Goal: Task Accomplishment & Management: Complete application form

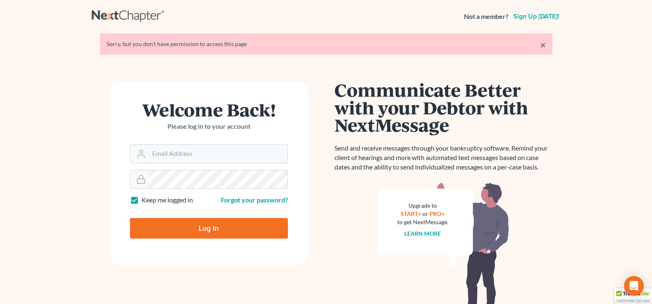
type input "[PERSON_NAME][EMAIL_ADDRESS][DOMAIN_NAME]"
click at [200, 226] on input "Log In" at bounding box center [209, 228] width 158 height 21
type input "Thinking..."
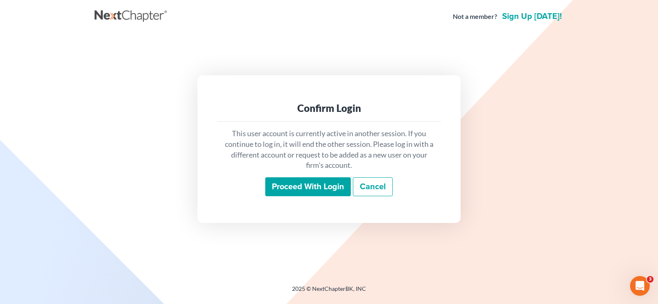
drag, startPoint x: 331, startPoint y: 190, endPoint x: 334, endPoint y: 187, distance: 4.4
click at [333, 189] on input "Proceed with login" at bounding box center [308, 186] width 86 height 19
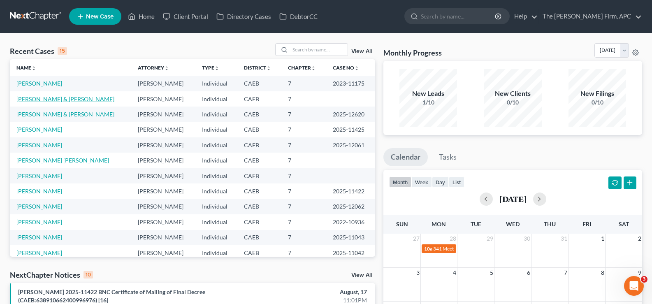
click at [72, 102] on link "Acosta, Miguel & Lizabeth" at bounding box center [65, 98] width 98 height 7
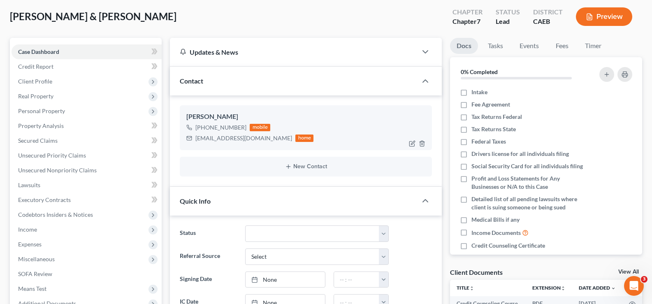
scroll to position [82, 0]
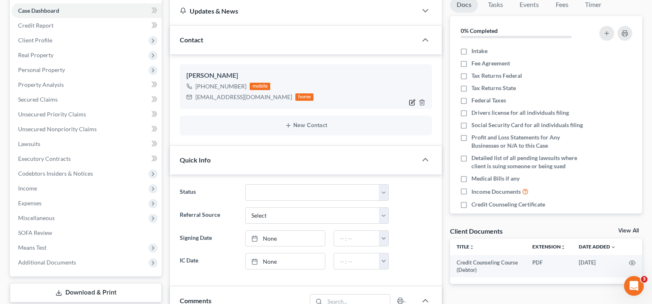
click at [409, 103] on icon "button" at bounding box center [412, 102] width 7 height 7
select select "0"
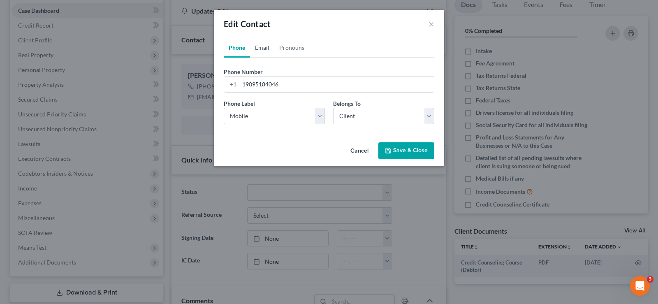
click at [262, 49] on link "Email" at bounding box center [262, 48] width 24 height 20
click at [290, 51] on link "Pronouns" at bounding box center [291, 48] width 35 height 20
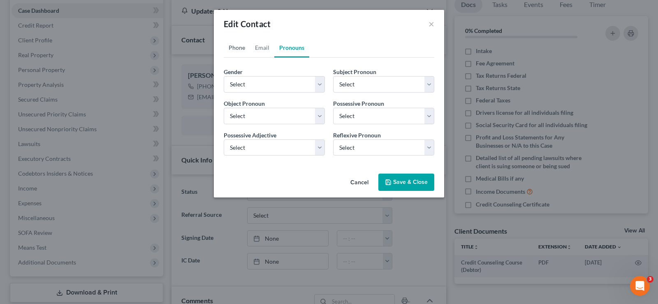
click at [236, 51] on link "Phone" at bounding box center [237, 48] width 26 height 20
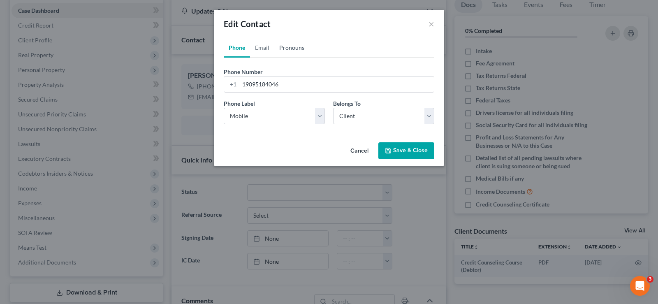
click at [297, 52] on link "Pronouns" at bounding box center [291, 48] width 35 height 20
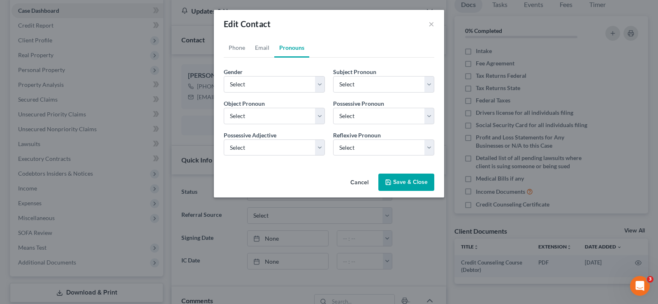
click at [355, 183] on button "Cancel" at bounding box center [359, 182] width 31 height 16
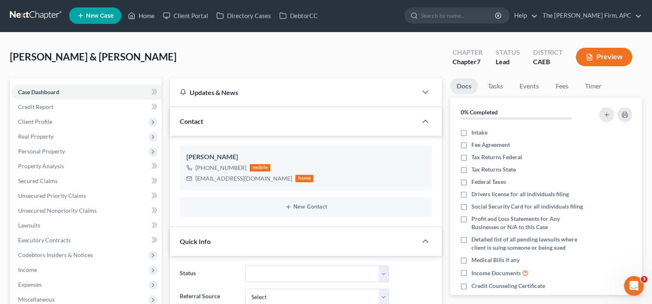
scroll to position [0, 0]
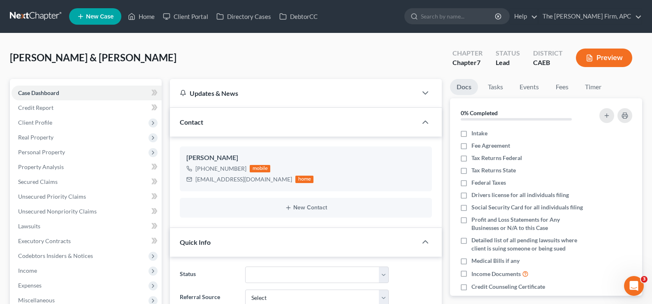
click at [297, 97] on div "Updates & News" at bounding box center [293, 93] width 227 height 9
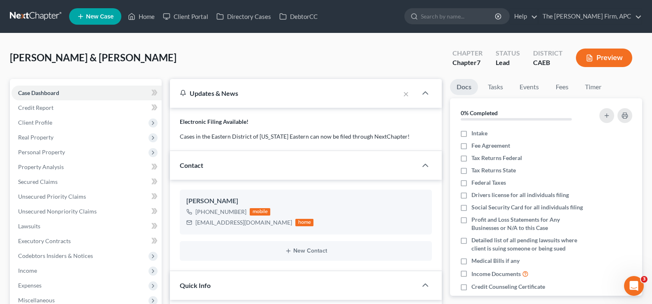
click at [333, 94] on div "Updates & News" at bounding box center [285, 93] width 210 height 9
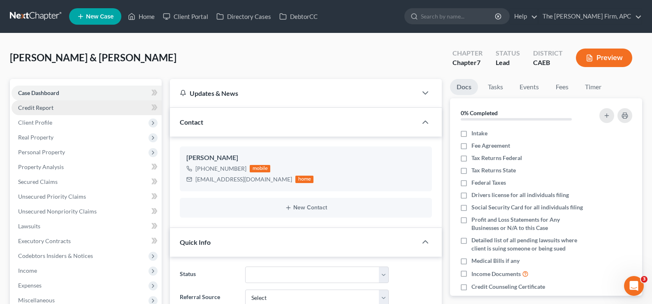
click at [83, 107] on link "Credit Report" at bounding box center [87, 107] width 150 height 15
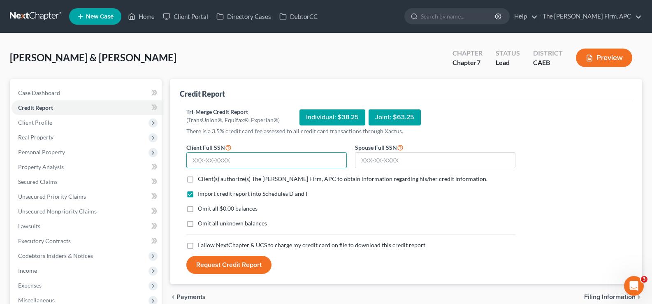
click at [235, 161] on input "text" at bounding box center [266, 160] width 160 height 16
click at [229, 159] on input "text" at bounding box center [266, 160] width 160 height 16
click at [206, 161] on input "text" at bounding box center [266, 160] width 160 height 16
click at [283, 162] on input "text" at bounding box center [266, 160] width 160 height 16
click at [323, 160] on input "text" at bounding box center [266, 160] width 160 height 16
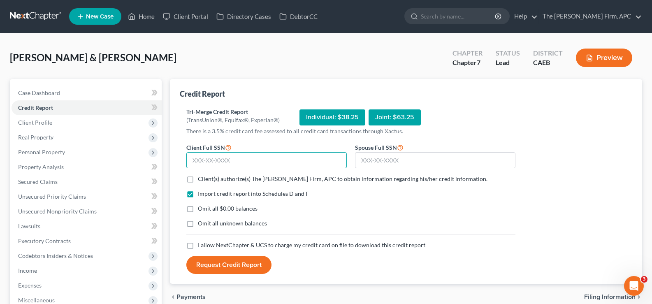
click at [218, 158] on input "text" at bounding box center [266, 160] width 160 height 16
type input "621-70-3415"
click at [198, 246] on label "I allow NextChapter & UCS to charge my credit card on file to download this cre…" at bounding box center [311, 245] width 227 height 8
click at [201, 246] on input "I allow NextChapter & UCS to charge my credit card on file to download this cre…" at bounding box center [203, 243] width 5 height 5
checkbox input "true"
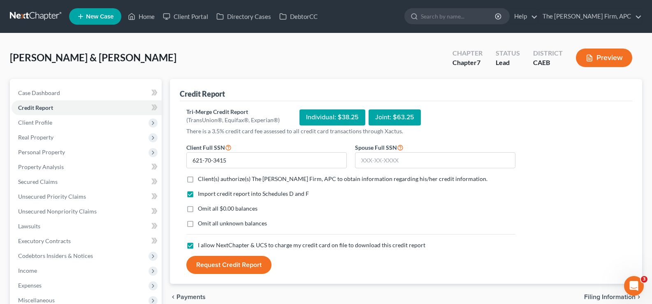
click at [198, 209] on label "Omit all $0.00 balances" at bounding box center [228, 208] width 60 height 8
click at [201, 209] on input "Omit all $0.00 balances" at bounding box center [203, 206] width 5 height 5
checkbox input "true"
click at [198, 225] on label "Omit all unknown balances" at bounding box center [232, 223] width 69 height 8
click at [201, 225] on input "Omit all unknown balances" at bounding box center [203, 221] width 5 height 5
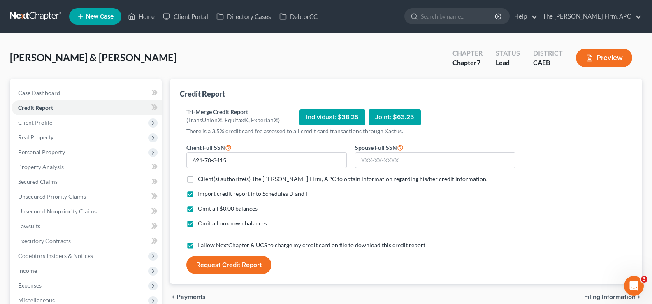
click at [198, 225] on label "Omit all unknown balances" at bounding box center [232, 223] width 69 height 8
click at [201, 225] on input "Omit all unknown balances" at bounding box center [203, 221] width 5 height 5
click at [198, 225] on label "Omit all unknown balances" at bounding box center [232, 223] width 69 height 8
click at [201, 225] on input "Omit all unknown balances" at bounding box center [203, 221] width 5 height 5
checkbox input "true"
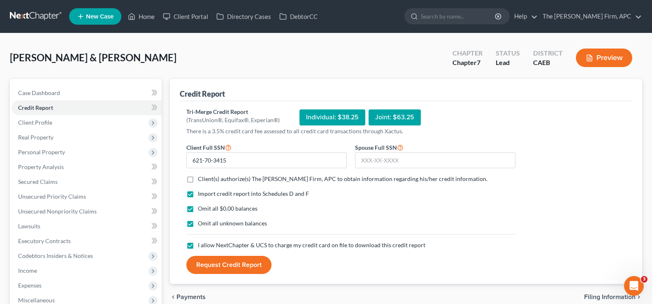
click at [198, 177] on label "Client(s) authorize(s) The Gorski Firm, APC to obtain information regarding his…" at bounding box center [343, 179] width 290 height 8
click at [201, 177] on input "Client(s) authorize(s) The Gorski Firm, APC to obtain information regarding his…" at bounding box center [203, 177] width 5 height 5
checkbox input "true"
click at [251, 163] on input "621-70-3415" at bounding box center [266, 160] width 160 height 16
drag, startPoint x: 227, startPoint y: 267, endPoint x: 283, endPoint y: 211, distance: 78.2
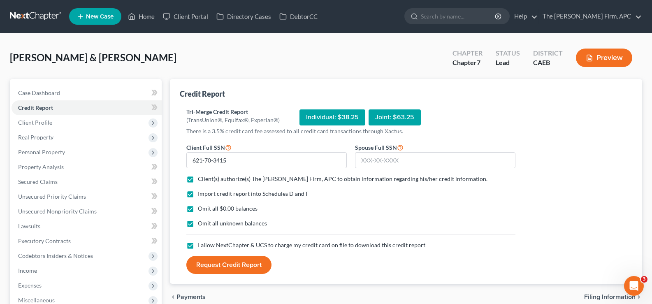
click at [283, 211] on form "Client Full SSN * 621-70-3415 Spouse Full SSN * Client(s) authorize(s) The Gors…" at bounding box center [350, 208] width 337 height 132
click at [283, 211] on div "Omit all $0.00 balances" at bounding box center [350, 208] width 329 height 8
click at [198, 209] on label "Omit all $0.00 balances" at bounding box center [228, 208] width 60 height 8
click at [201, 209] on input "Omit all $0.00 balances" at bounding box center [203, 206] width 5 height 5
click at [198, 209] on label "Omit all $0.00 balances" at bounding box center [228, 208] width 60 height 8
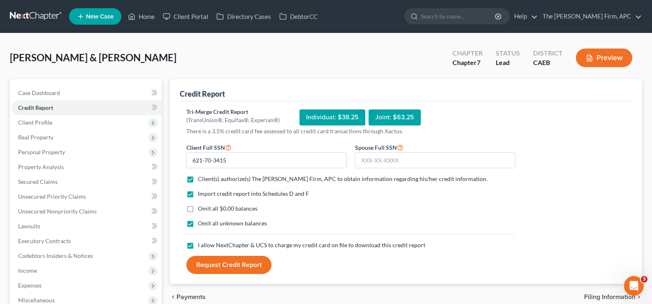
click at [201, 209] on input "Omit all $0.00 balances" at bounding box center [203, 206] width 5 height 5
click at [198, 212] on label "Omit all $0.00 balances" at bounding box center [228, 208] width 60 height 8
click at [201, 210] on input "Omit all $0.00 balances" at bounding box center [203, 206] width 5 height 5
checkbox input "false"
click at [198, 225] on label "Omit all unknown balances" at bounding box center [232, 223] width 69 height 8
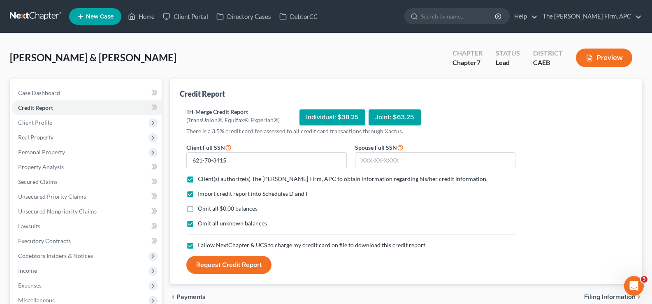
click at [201, 225] on input "Omit all unknown balances" at bounding box center [203, 221] width 5 height 5
click at [198, 225] on label "Omit all unknown balances" at bounding box center [232, 223] width 69 height 8
click at [201, 225] on input "Omit all unknown balances" at bounding box center [203, 221] width 5 height 5
click at [198, 225] on label "Omit all unknown balances" at bounding box center [232, 223] width 69 height 8
click at [201, 225] on input "Omit all unknown balances" at bounding box center [203, 221] width 5 height 5
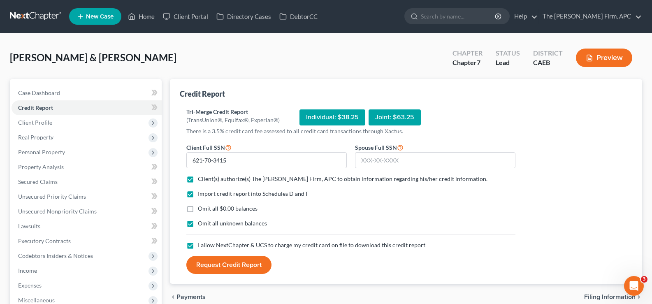
checkbox input "false"
drag, startPoint x: 203, startPoint y: 262, endPoint x: 338, endPoint y: 184, distance: 155.7
click at [338, 184] on form "Client Full SSN * 621-70-3415 Spouse Full SSN * Client(s) authorize(s) The Gors…" at bounding box center [350, 208] width 337 height 132
click at [198, 208] on label "Omit all $0.00 balances" at bounding box center [228, 208] width 60 height 8
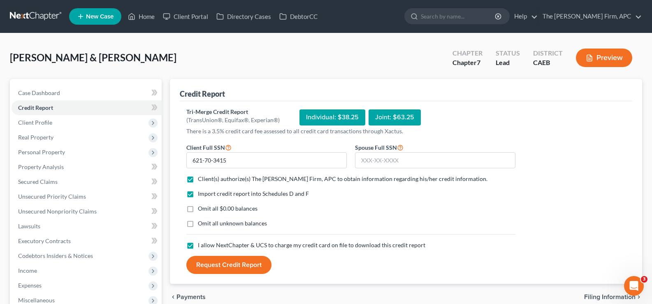
click at [201, 208] on input "Omit all $0.00 balances" at bounding box center [203, 206] width 5 height 5
checkbox input "true"
click at [241, 268] on button "Request Credit Report" at bounding box center [228, 265] width 85 height 18
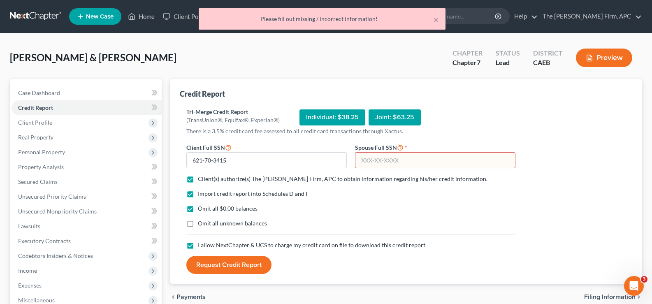
click at [241, 268] on button "Request Credit Report" at bounding box center [228, 265] width 85 height 18
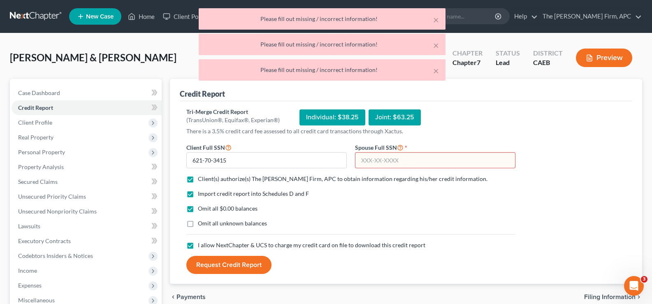
click at [386, 207] on div "Omit all $0.00 balances" at bounding box center [350, 208] width 329 height 8
click at [437, 19] on button "×" at bounding box center [436, 20] width 6 height 10
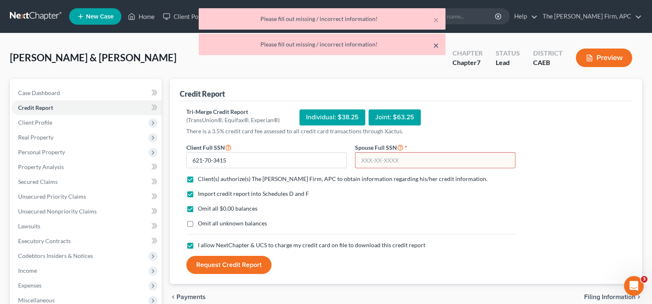
click at [436, 45] on div "× Please fill out missing / incorrect information! × Please fill out missing / …" at bounding box center [326, 227] width 652 height 389
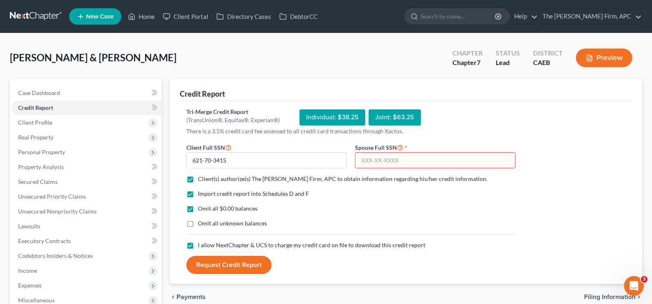
click at [436, 21] on div at bounding box center [456, 16] width 105 height 16
click at [81, 88] on link "Case Dashboard" at bounding box center [87, 93] width 150 height 15
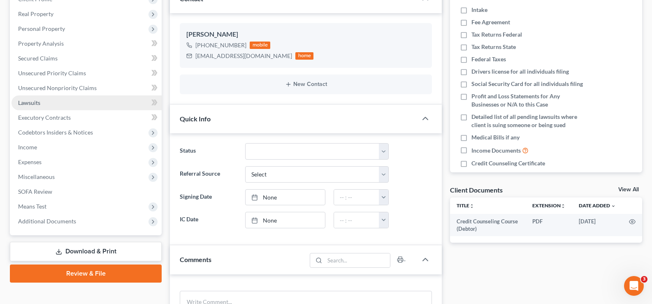
scroll to position [82, 0]
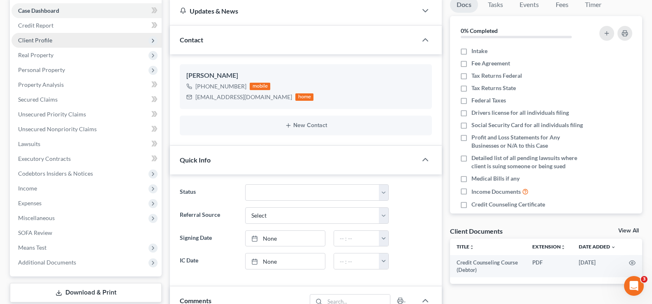
click at [53, 41] on span "Client Profile" at bounding box center [87, 40] width 150 height 15
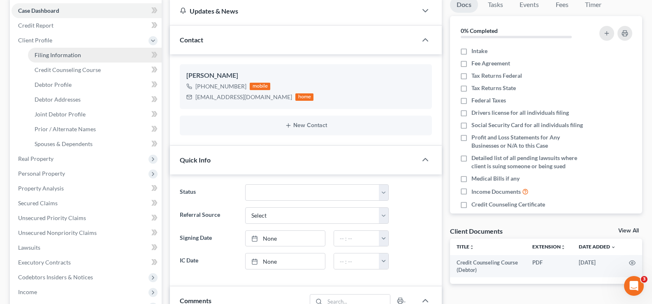
click at [50, 54] on span "Filing Information" at bounding box center [58, 54] width 46 height 7
select select "1"
select select "0"
select select "4"
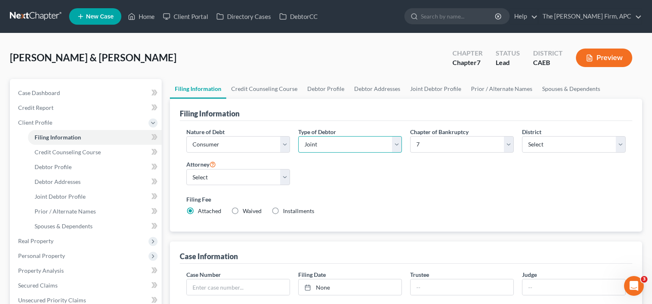
click at [366, 145] on select "Select Individual Joint" at bounding box center [350, 144] width 104 height 16
select select "0"
click at [298, 136] on select "Select Individual Joint" at bounding box center [350, 144] width 104 height 16
click at [260, 90] on link "Credit Counseling Course" at bounding box center [264, 89] width 76 height 20
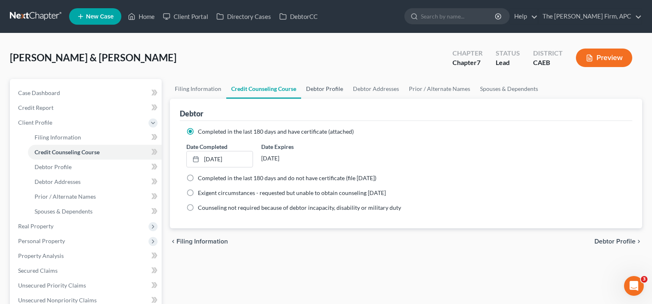
click at [329, 88] on link "Debtor Profile" at bounding box center [324, 89] width 47 height 20
select select "1"
select select "4"
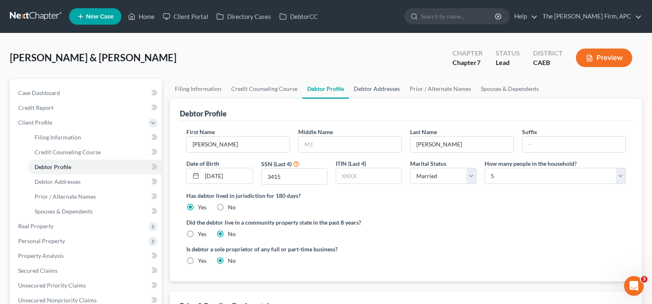
click at [372, 89] on link "Debtor Addresses" at bounding box center [377, 89] width 56 height 20
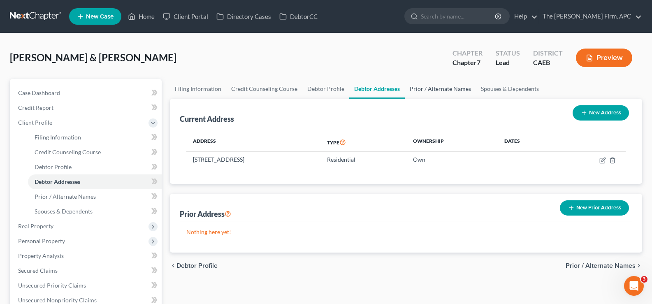
click at [422, 90] on link "Prior / Alternate Names" at bounding box center [440, 89] width 71 height 20
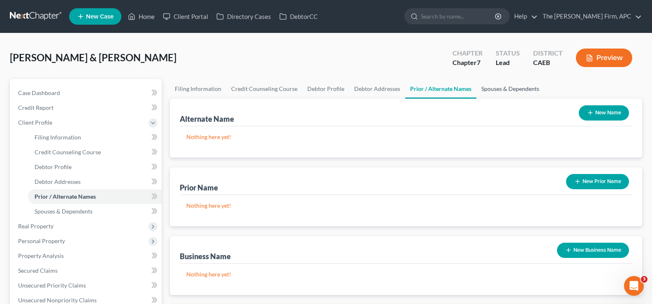
click at [502, 90] on link "Spouses & Dependents" at bounding box center [510, 89] width 68 height 20
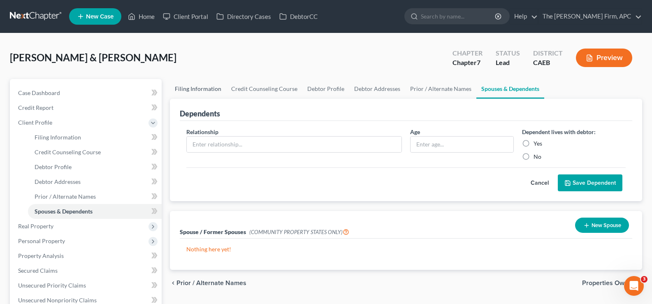
click at [185, 88] on link "Filing Information" at bounding box center [198, 89] width 56 height 20
select select "1"
select select "0"
select select "8"
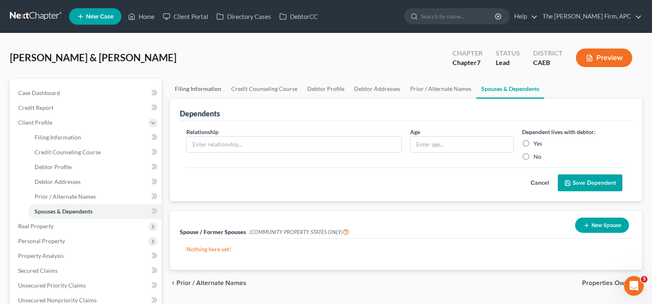
select select "0"
select select "4"
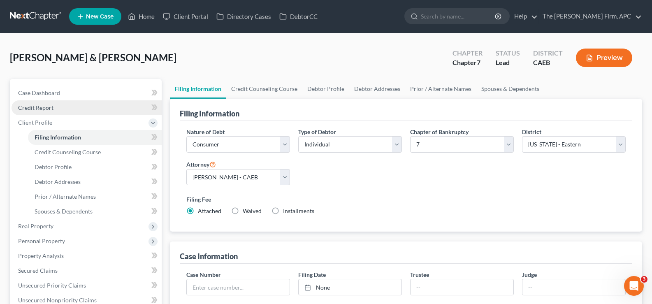
click at [88, 108] on link "Credit Report" at bounding box center [87, 107] width 150 height 15
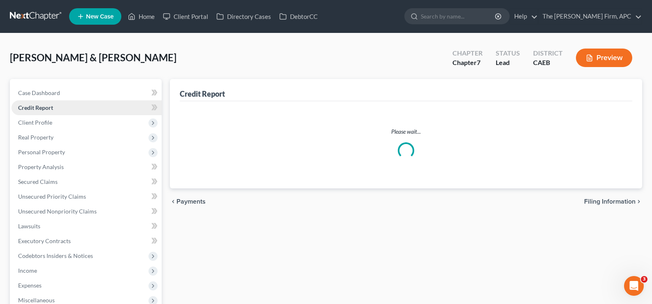
click at [60, 112] on link "Credit Report" at bounding box center [87, 107] width 150 height 15
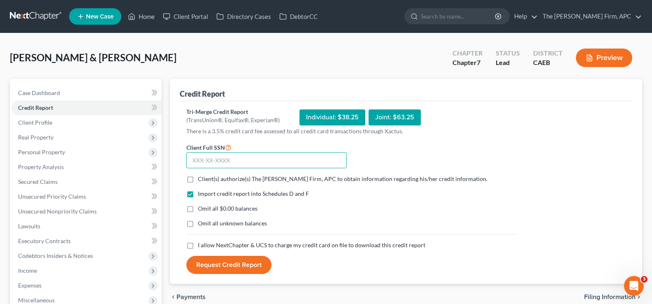
click at [249, 165] on input "text" at bounding box center [266, 160] width 160 height 16
type input "621-70-3415"
click at [198, 181] on label "Client(s) authorize(s) The Gorski Firm, APC to obtain information regarding his…" at bounding box center [343, 179] width 290 height 8
click at [201, 180] on input "Client(s) authorize(s) The Gorski Firm, APC to obtain information regarding his…" at bounding box center [203, 177] width 5 height 5
checkbox input "true"
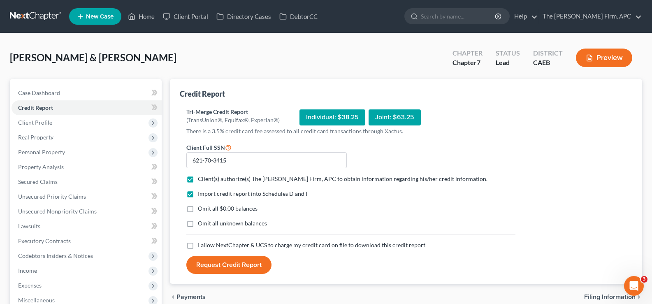
click at [198, 211] on label "Omit all $0.00 balances" at bounding box center [228, 208] width 60 height 8
click at [201, 210] on input "Omit all $0.00 balances" at bounding box center [203, 206] width 5 height 5
checkbox input "true"
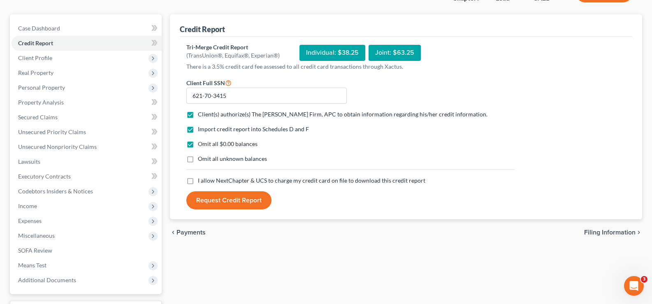
scroll to position [82, 0]
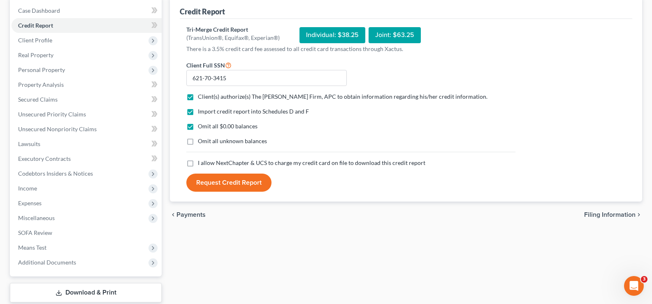
click at [198, 162] on label "I allow NextChapter & UCS to charge my credit card on file to download this cre…" at bounding box center [311, 163] width 227 height 8
click at [201, 162] on input "I allow NextChapter & UCS to charge my credit card on file to download this cre…" at bounding box center [203, 161] width 5 height 5
click at [198, 163] on label "I allow NextChapter & UCS to charge my credit card on file to download this cre…" at bounding box center [311, 163] width 227 height 8
click at [201, 163] on input "I allow NextChapter & UCS to charge my credit card on file to download this cre…" at bounding box center [203, 161] width 5 height 5
click at [198, 164] on label "I allow NextChapter & UCS to charge my credit card on file to download this cre…" at bounding box center [311, 163] width 227 height 8
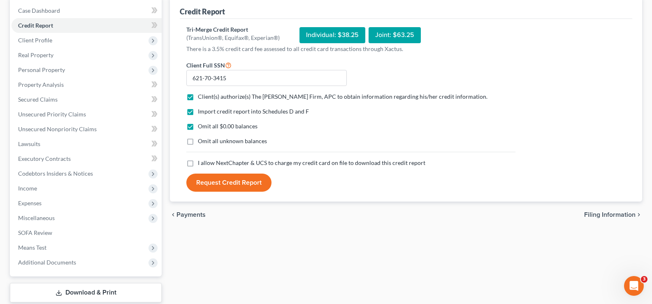
click at [201, 164] on input "I allow NextChapter & UCS to charge my credit card on file to download this cre…" at bounding box center [203, 161] width 5 height 5
checkbox input "true"
click at [255, 183] on button "Request Credit Report" at bounding box center [228, 183] width 85 height 18
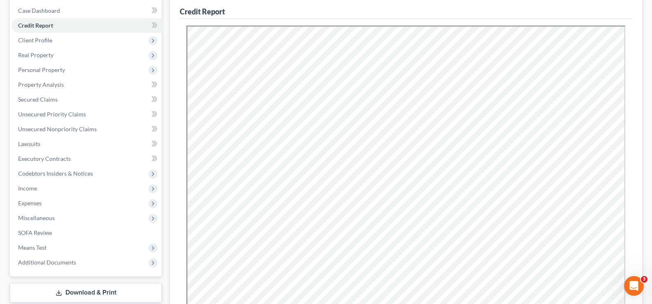
scroll to position [0, 0]
click at [34, 42] on span "Client Profile" at bounding box center [35, 40] width 34 height 7
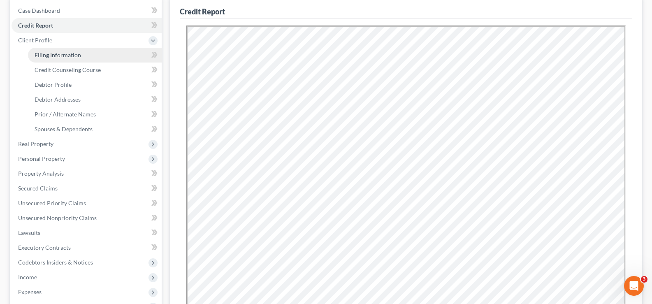
click at [47, 53] on span "Filing Information" at bounding box center [58, 54] width 46 height 7
select select "1"
select select "0"
select select "8"
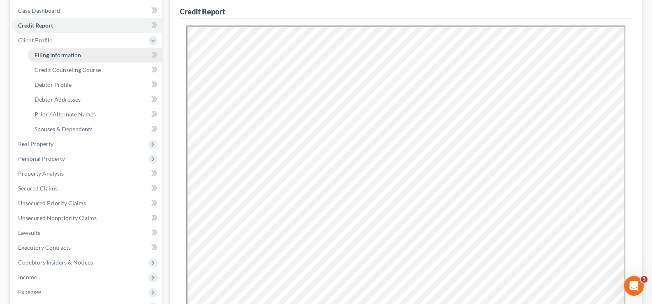
select select "0"
select select "4"
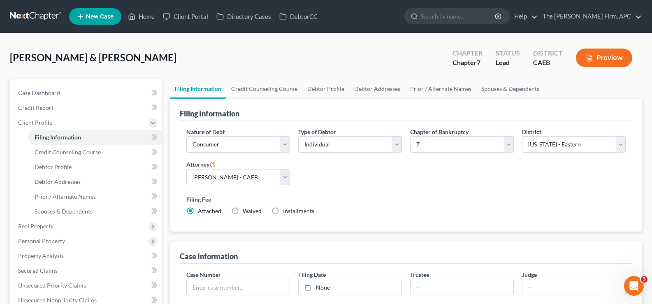
scroll to position [41, 0]
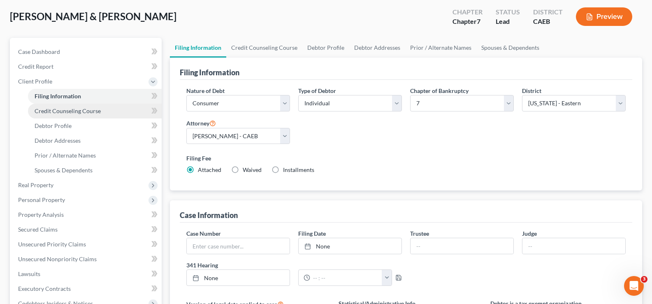
click at [65, 111] on span "Credit Counseling Course" at bounding box center [68, 110] width 66 height 7
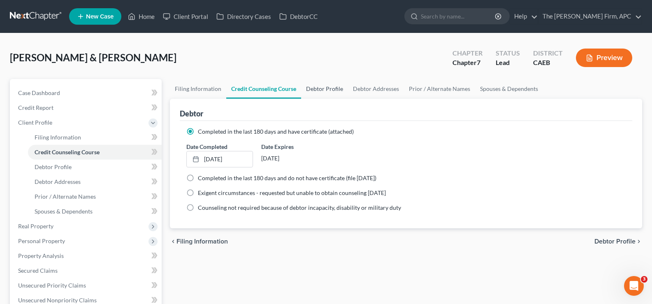
click at [321, 93] on link "Debtor Profile" at bounding box center [324, 89] width 47 height 20
select select "1"
select select "4"
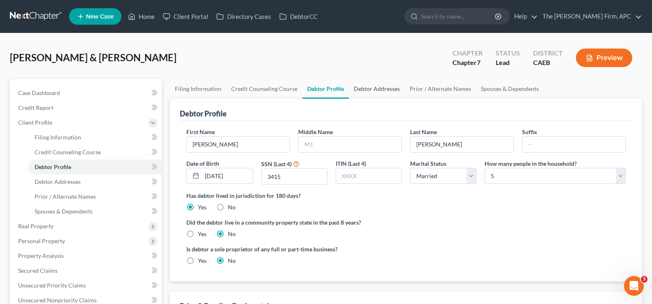
click at [363, 88] on link "Debtor Addresses" at bounding box center [377, 89] width 56 height 20
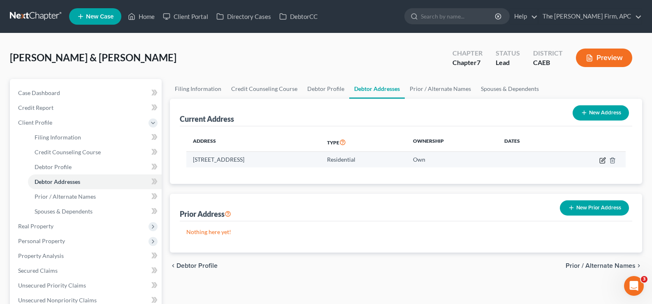
click at [601, 159] on icon "button" at bounding box center [602, 160] width 7 height 7
select select "4"
select select "0"
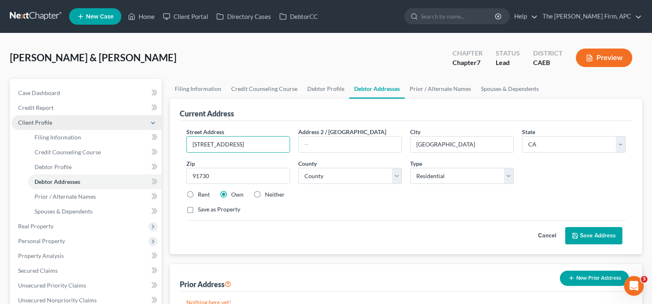
drag, startPoint x: 240, startPoint y: 139, endPoint x: 61, endPoint y: 117, distance: 179.9
click at [62, 133] on div "Petition Navigation Case Dashboard Payments Invoices Payments Payments Credit R…" at bounding box center [326, 287] width 640 height 416
type input "1120 E. Alvarado"
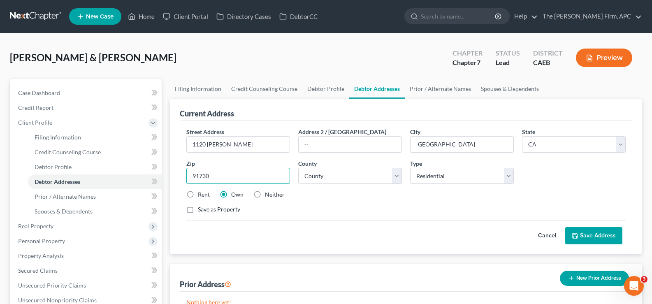
drag, startPoint x: 214, startPoint y: 179, endPoint x: 164, endPoint y: 173, distance: 50.1
click at [164, 173] on div "Petition Navigation Case Dashboard Payments Invoices Payments Payments Credit R…" at bounding box center [326, 287] width 640 height 416
type input "91764"
type input "Ontario"
click at [198, 210] on label "Save as Property" at bounding box center [219, 209] width 42 height 8
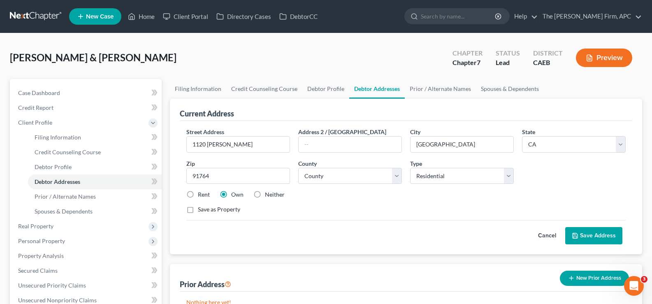
click at [201, 210] on input "Save as Property" at bounding box center [203, 207] width 5 height 5
checkbox input "true"
click at [593, 237] on button "Save Address" at bounding box center [593, 235] width 57 height 17
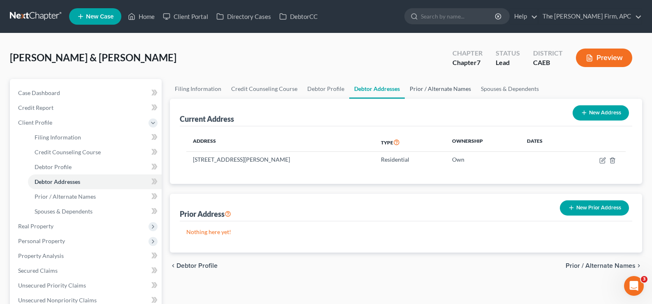
click at [450, 92] on link "Prior / Alternate Names" at bounding box center [440, 89] width 71 height 20
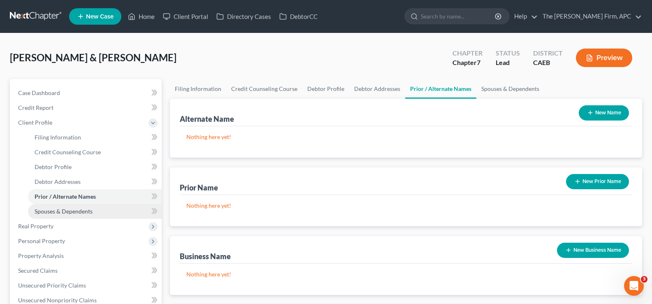
click at [47, 211] on span "Spouses & Dependents" at bounding box center [64, 211] width 58 height 7
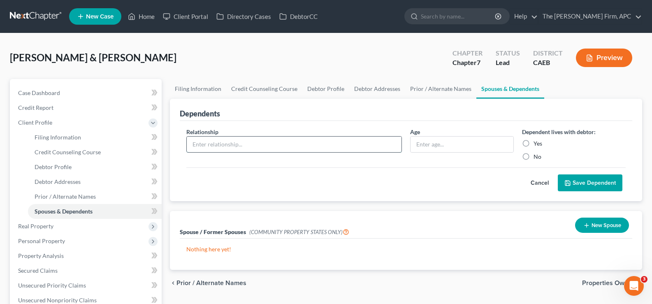
click at [264, 149] on input "text" at bounding box center [294, 145] width 215 height 16
type input "D"
type input "Son"
type input "8"
click at [533, 142] on label "Yes" at bounding box center [537, 143] width 9 height 8
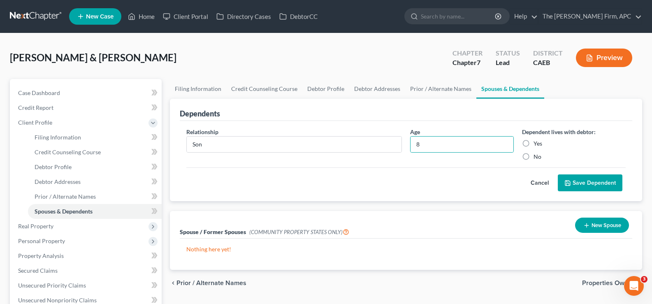
click at [537, 142] on input "Yes" at bounding box center [539, 141] width 5 height 5
radio input "true"
click at [598, 181] on button "Save Dependent" at bounding box center [590, 182] width 65 height 17
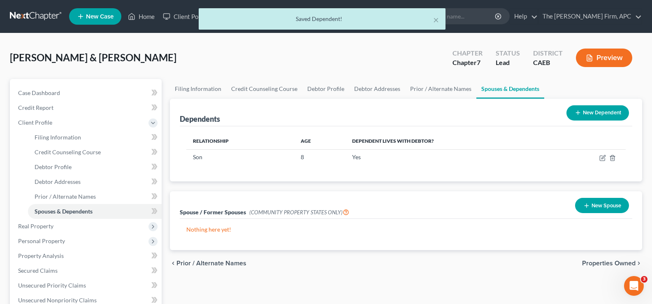
click at [602, 114] on button "New Dependent" at bounding box center [597, 112] width 63 height 15
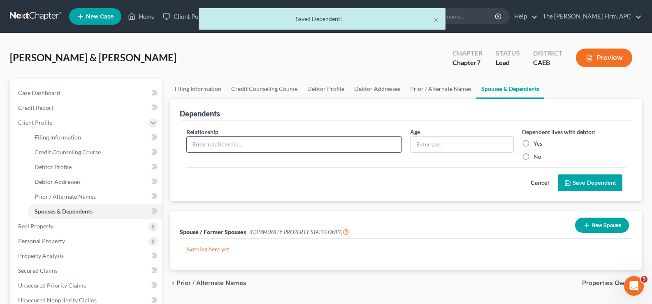
click at [262, 149] on input "text" at bounding box center [294, 145] width 215 height 16
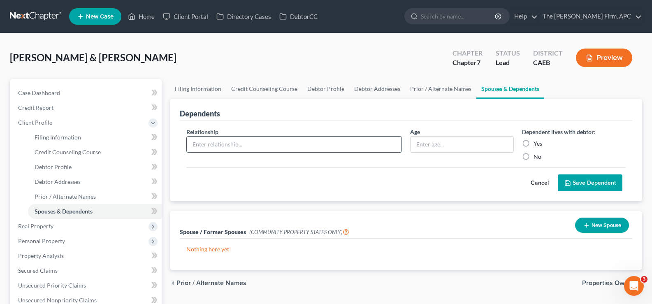
click at [558, 174] on button "Save Dependent" at bounding box center [590, 182] width 65 height 17
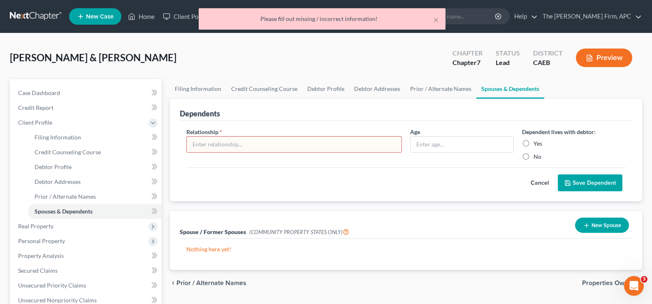
type input "s"
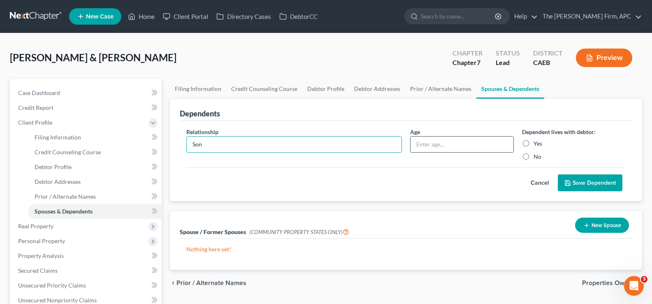
type input "Son"
click at [461, 145] on input "text" at bounding box center [461, 145] width 103 height 16
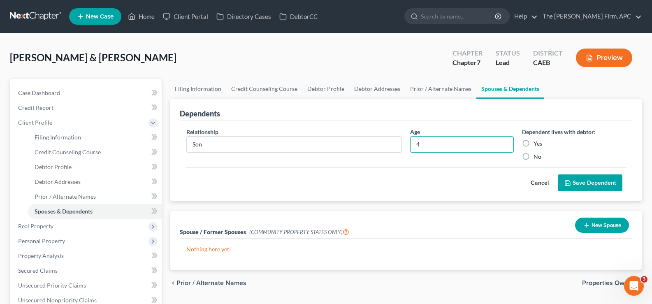
type input "4"
click at [533, 143] on label "Yes" at bounding box center [537, 143] width 9 height 8
click at [537, 143] on input "Yes" at bounding box center [539, 141] width 5 height 5
radio input "true"
click at [573, 185] on button "Save Dependent" at bounding box center [590, 182] width 65 height 17
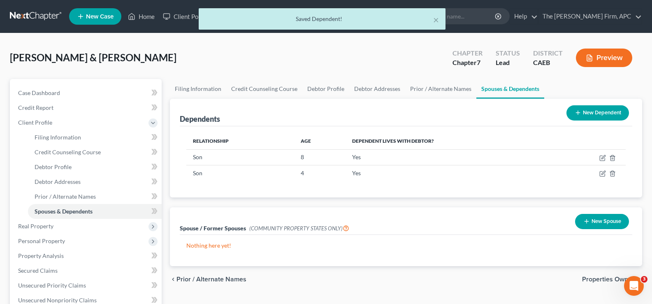
click at [584, 112] on button "New Dependent" at bounding box center [597, 112] width 63 height 15
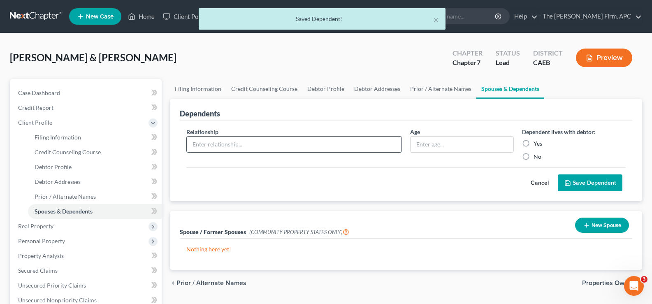
click at [259, 149] on input "text" at bounding box center [294, 145] width 215 height 16
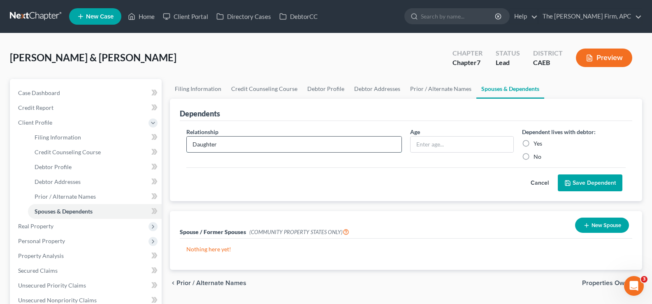
type input "Daughter"
type input "3"
click at [533, 143] on label "Yes" at bounding box center [537, 143] width 9 height 8
click at [537, 143] on input "Yes" at bounding box center [539, 141] width 5 height 5
radio input "true"
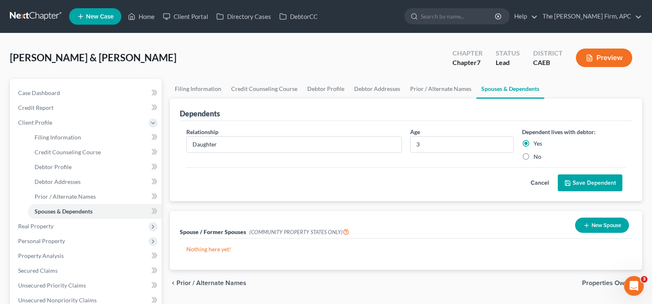
click at [574, 177] on button "Save Dependent" at bounding box center [590, 182] width 65 height 17
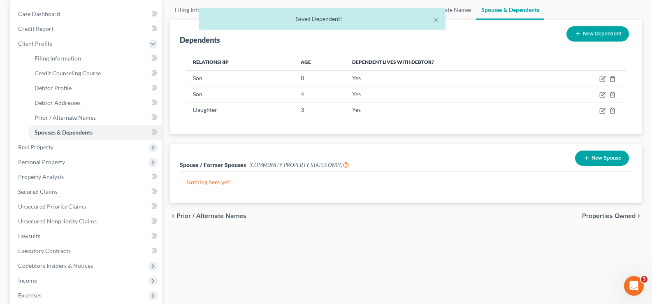
scroll to position [82, 0]
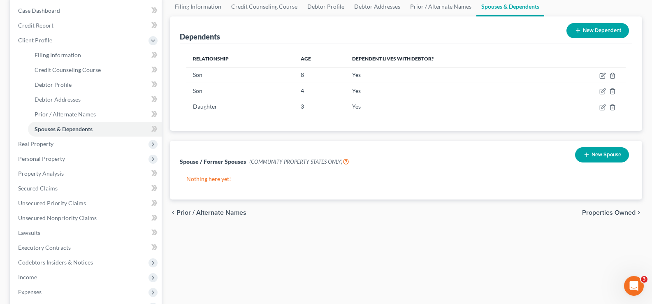
click at [605, 214] on span "Properties Owned" at bounding box center [608, 212] width 53 height 7
click at [605, 214] on div "Filing Information Credit Counseling Course Debtor Profile Debtor Addresses Pri…" at bounding box center [406, 205] width 480 height 416
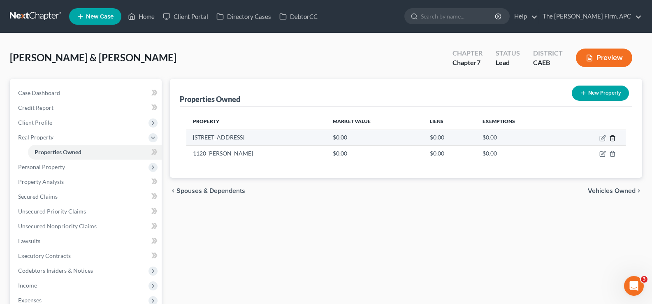
click at [612, 139] on line "button" at bounding box center [612, 139] width 0 height 2
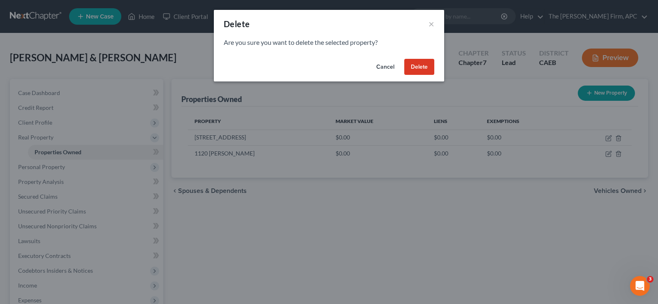
click at [423, 68] on button "Delete" at bounding box center [419, 67] width 30 height 16
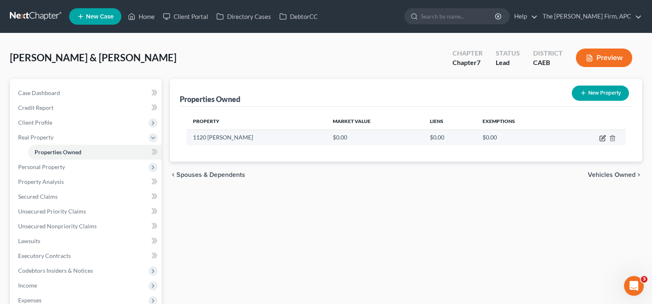
click at [600, 140] on icon "button" at bounding box center [602, 138] width 7 height 7
select select "4"
select select "14"
select select "4"
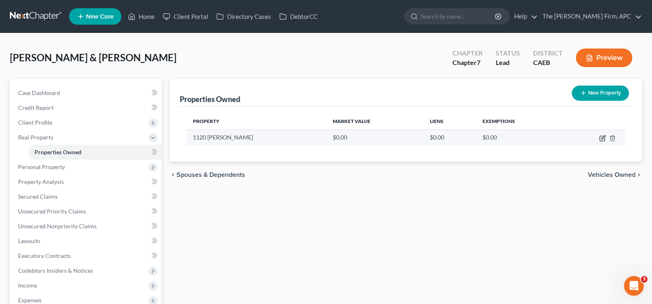
select select "14"
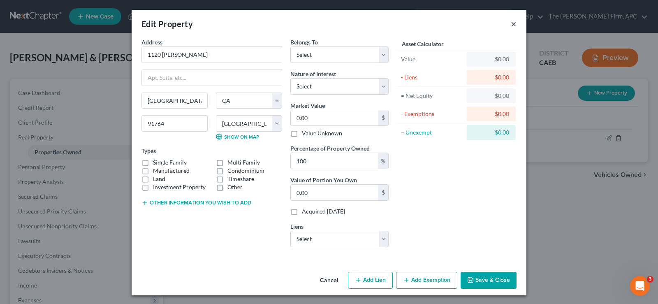
click at [511, 23] on button "×" at bounding box center [514, 24] width 6 height 10
click at [508, 24] on div "Edit Property ×" at bounding box center [329, 24] width 395 height 28
click at [514, 24] on div "Edit Property ×" at bounding box center [329, 24] width 395 height 28
click at [512, 24] on button "×" at bounding box center [514, 24] width 6 height 10
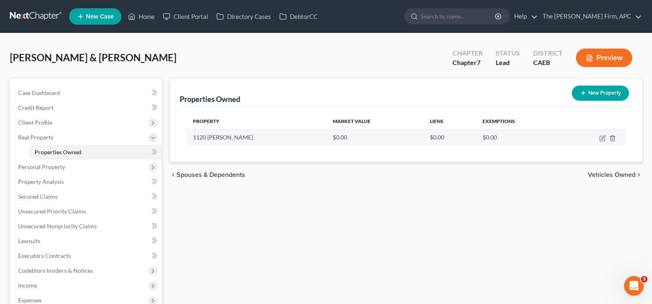
click at [599, 137] on td at bounding box center [594, 138] width 63 height 16
click at [601, 138] on icon "button" at bounding box center [602, 138] width 7 height 7
select select "4"
select select "14"
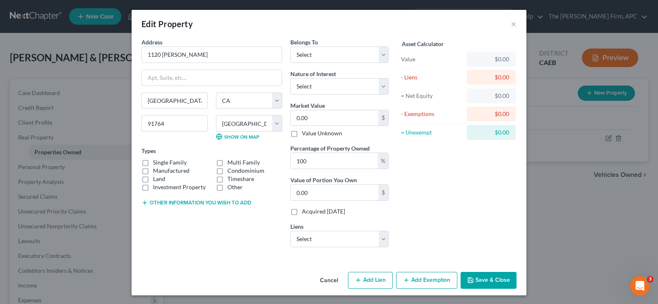
click at [431, 281] on button "Add Exemption" at bounding box center [426, 280] width 61 height 17
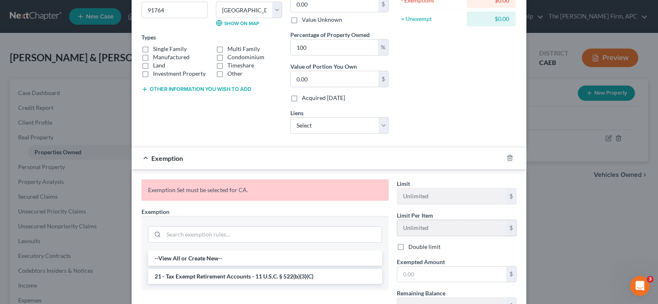
scroll to position [165, 0]
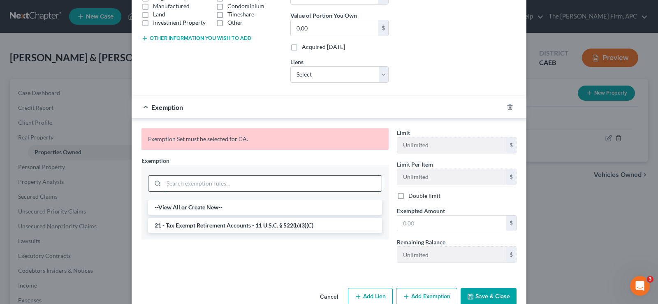
click at [209, 186] on input "search" at bounding box center [273, 184] width 218 height 16
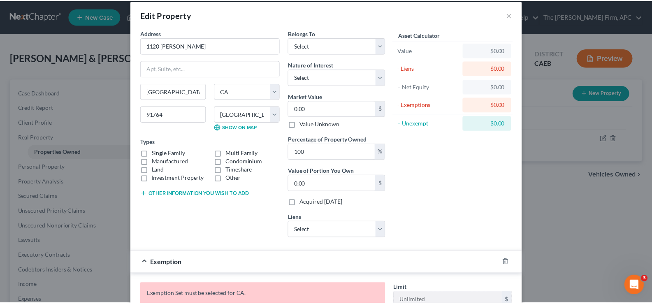
scroll to position [0, 0]
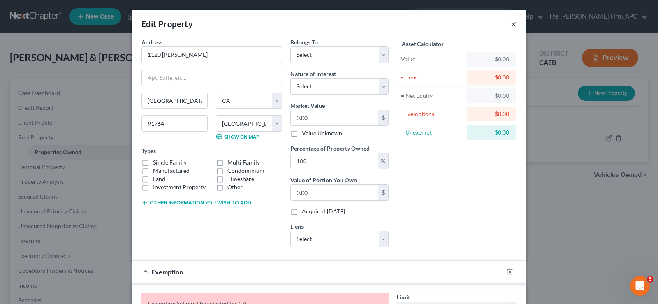
click at [511, 27] on button "×" at bounding box center [514, 24] width 6 height 10
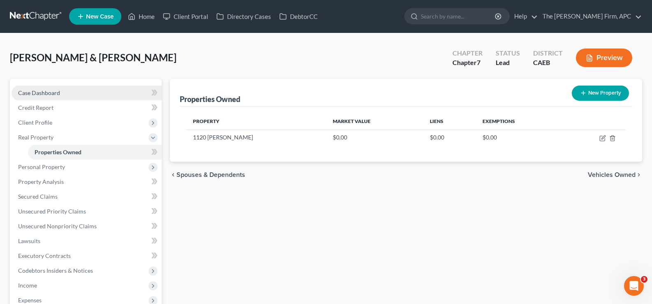
click at [56, 92] on span "Case Dashboard" at bounding box center [39, 92] width 42 height 7
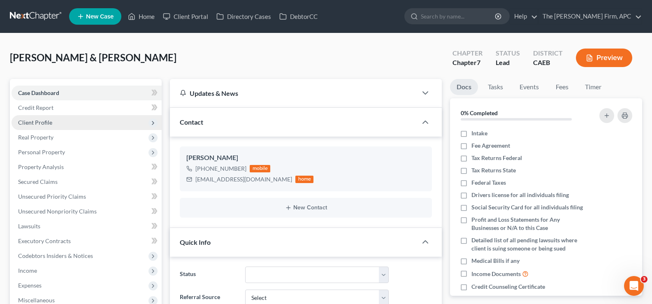
click at [51, 118] on span "Client Profile" at bounding box center [87, 122] width 150 height 15
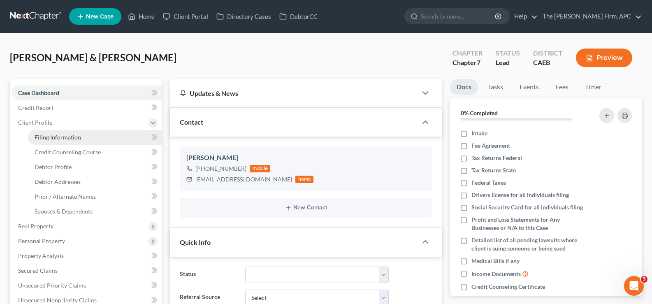
click at [64, 134] on span "Filing Information" at bounding box center [58, 137] width 46 height 7
select select "1"
select select "0"
select select "8"
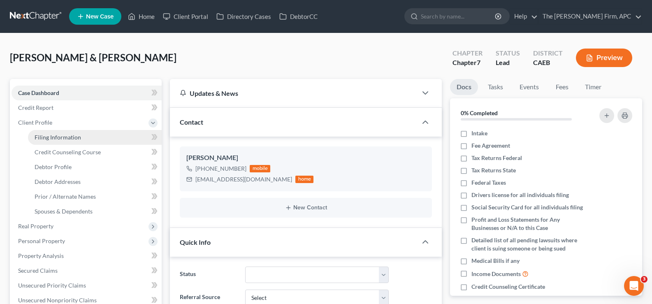
select select "0"
select select "4"
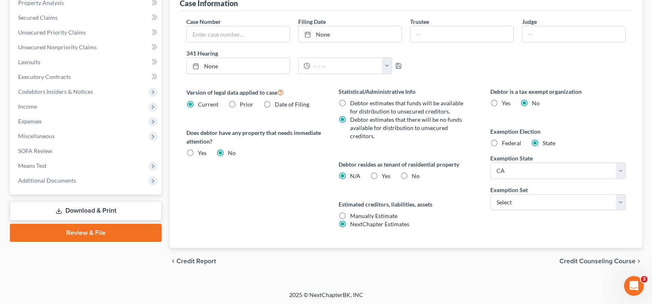
scroll to position [255, 0]
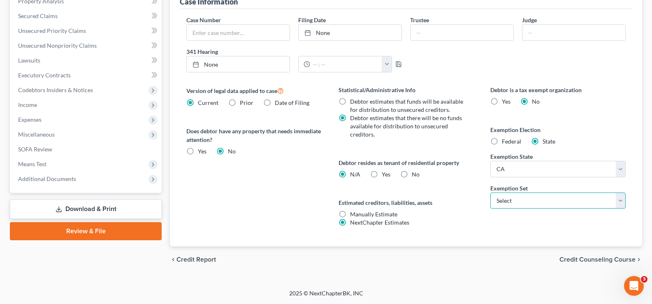
click at [512, 201] on select "Select 703 704" at bounding box center [557, 200] width 135 height 16
select select "1"
click at [490, 192] on select "Select 703 704" at bounding box center [557, 200] width 135 height 16
click at [589, 259] on span "Credit Counseling Course" at bounding box center [597, 259] width 76 height 7
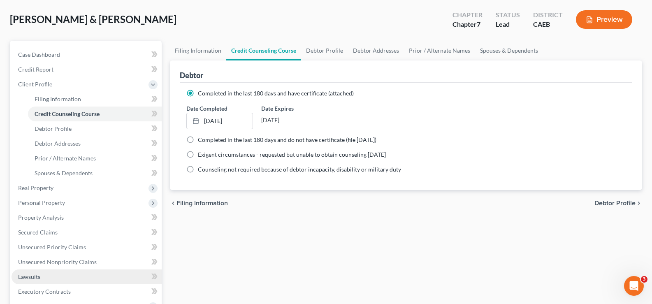
scroll to position [123, 0]
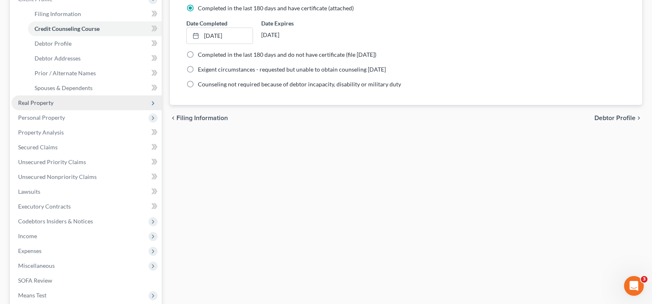
click at [23, 102] on span "Real Property" at bounding box center [35, 102] width 35 height 7
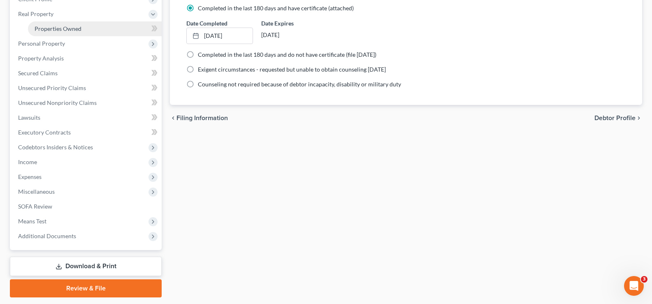
click at [69, 35] on link "Properties Owned" at bounding box center [95, 28] width 134 height 15
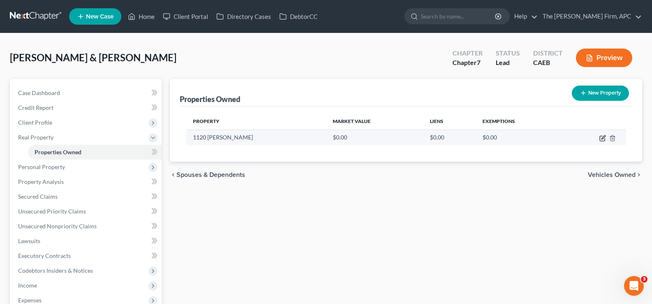
click at [600, 136] on icon "button" at bounding box center [602, 138] width 5 height 5
select select "4"
select select "14"
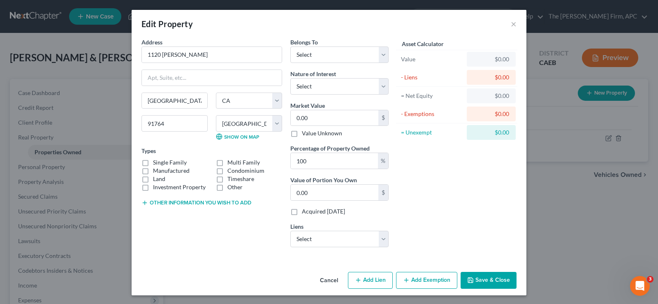
click at [430, 285] on button "Add Exemption" at bounding box center [426, 280] width 61 height 17
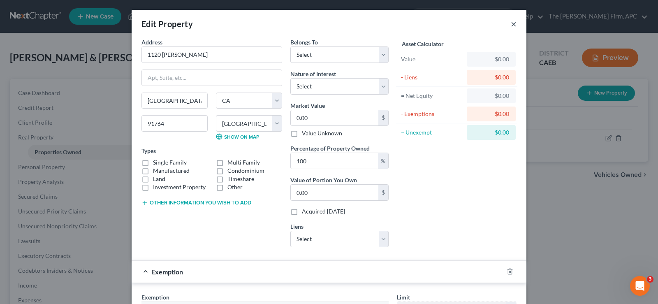
click at [511, 24] on button "×" at bounding box center [514, 24] width 6 height 10
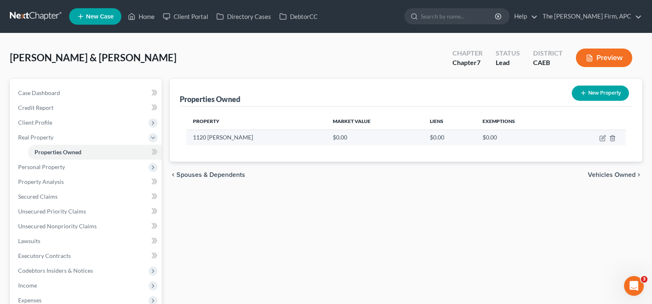
click at [598, 136] on td at bounding box center [594, 138] width 63 height 16
click at [605, 139] on icon "button" at bounding box center [602, 138] width 5 height 5
select select "4"
select select "14"
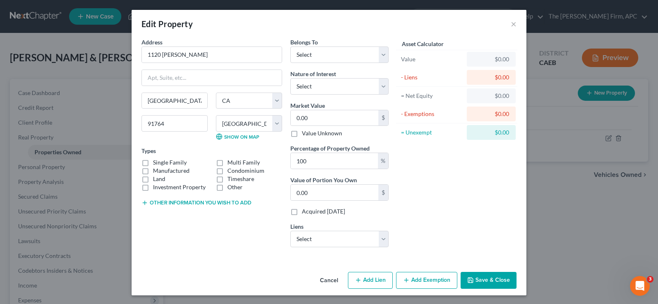
scroll to position [1, 0]
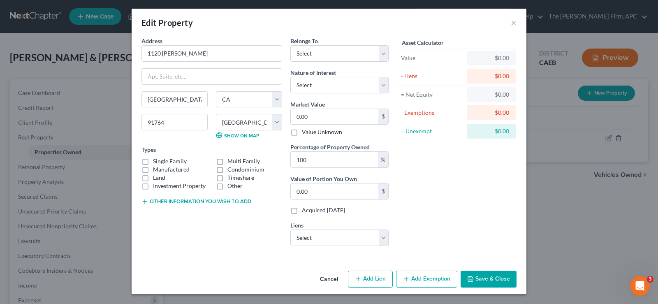
click at [413, 276] on button "Add Exemption" at bounding box center [426, 279] width 61 height 17
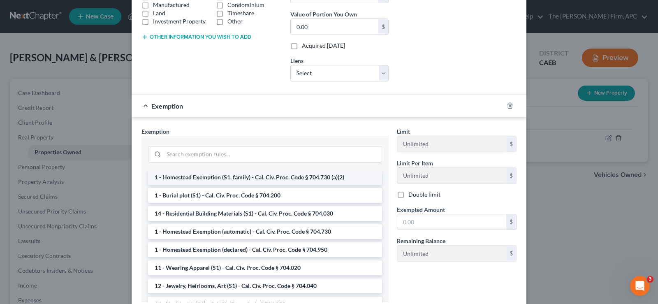
scroll to position [0, 0]
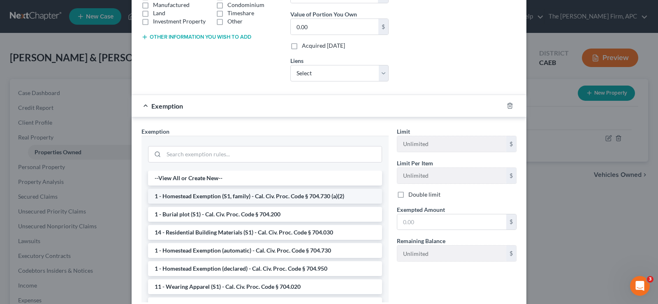
click at [251, 201] on li "1 - Homestead Exemption (S1, family) - Cal. Civ. Proc. Code § 704.730 (a)(2)" at bounding box center [265, 196] width 234 height 15
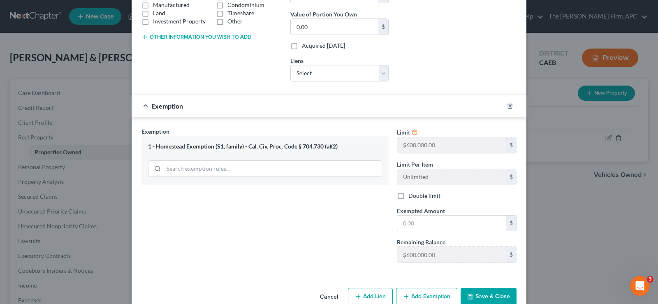
click at [483, 296] on button "Save & Close" at bounding box center [489, 296] width 56 height 17
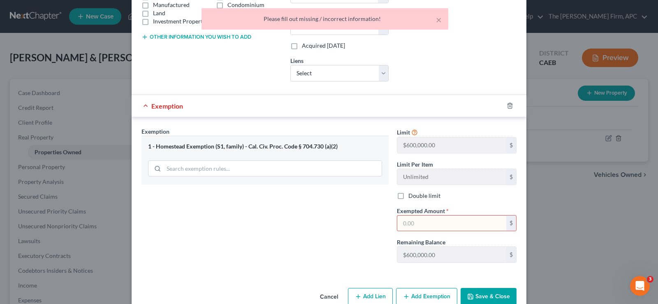
click at [456, 216] on input "text" at bounding box center [451, 224] width 109 height 16
